Goal: Information Seeking & Learning: Learn about a topic

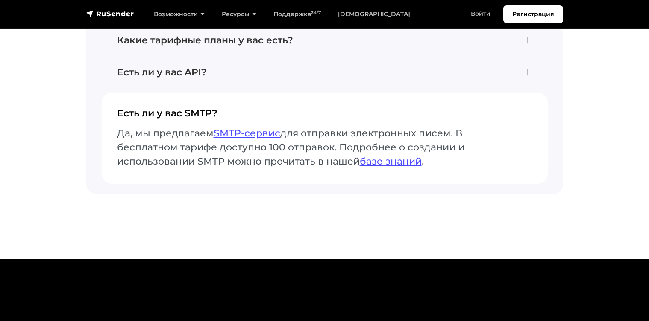
scroll to position [3336, 0]
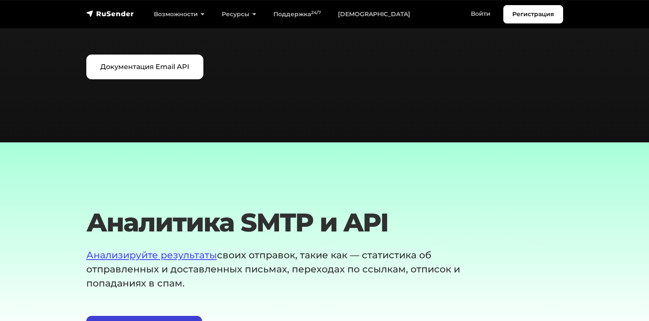
scroll to position [1143, 0]
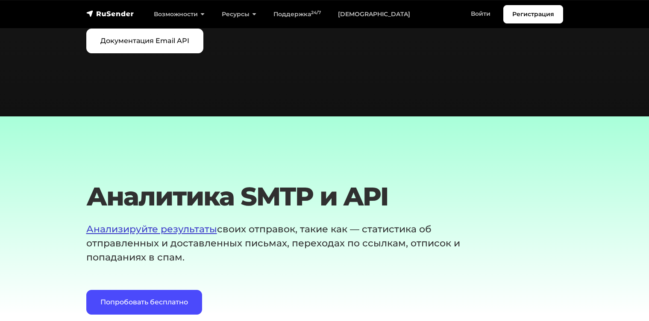
click at [113, 225] on link "Анализируйте результаты" at bounding box center [151, 230] width 131 height 12
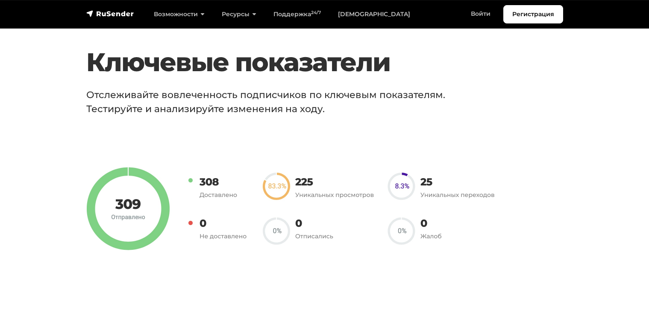
scroll to position [566, 0]
